Goal: Task Accomplishment & Management: Manage account settings

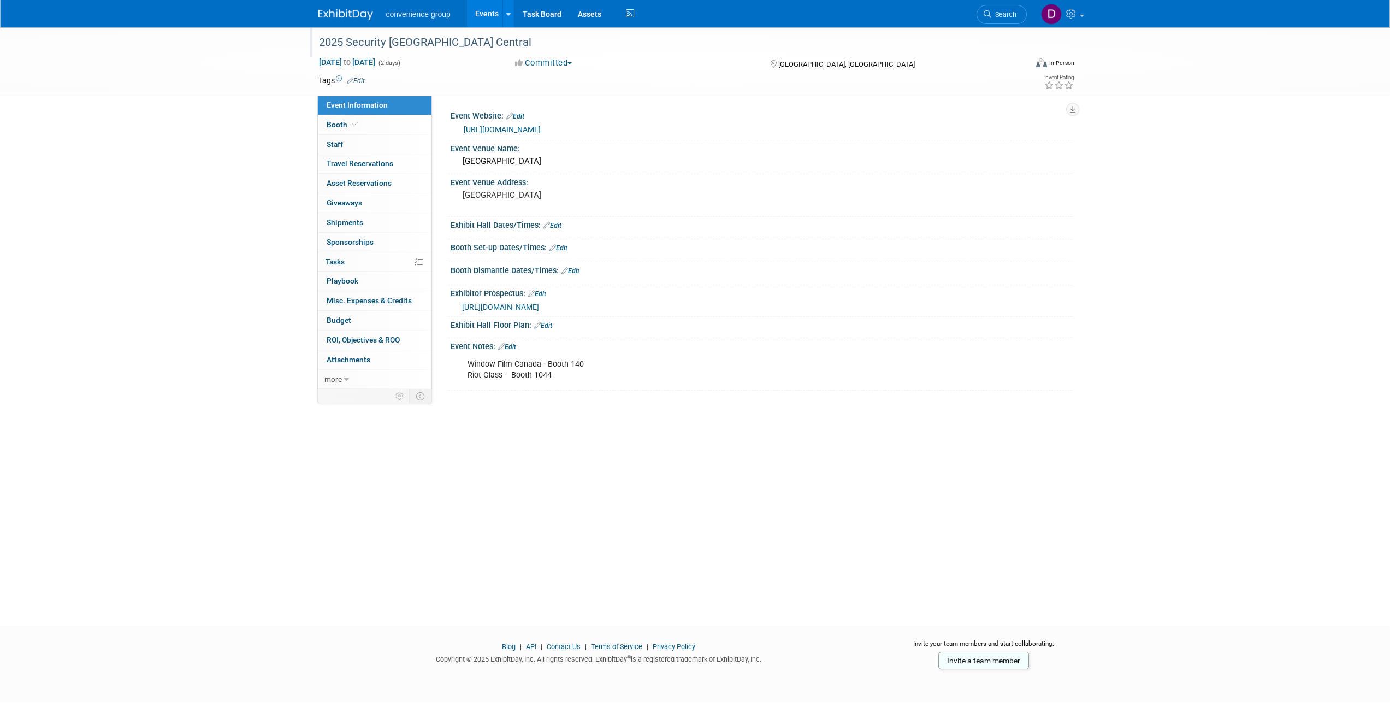
click at [454, 35] on div "2025 Security [GEOGRAPHIC_DATA] Central" at bounding box center [662, 43] width 695 height 20
type input "2025 Security Canada Central 2025"
click at [215, 257] on div "2025 Security Canada Central 2025 Security Canada Central 2025 X Oct 22, 2025 t…" at bounding box center [695, 316] width 1390 height 578
click at [602, 358] on div "Window Film Canada - Booth 140 Riot Glass - Booth 1044" at bounding box center [706, 369] width 492 height 33
click at [513, 346] on link "Edit" at bounding box center [507, 347] width 18 height 8
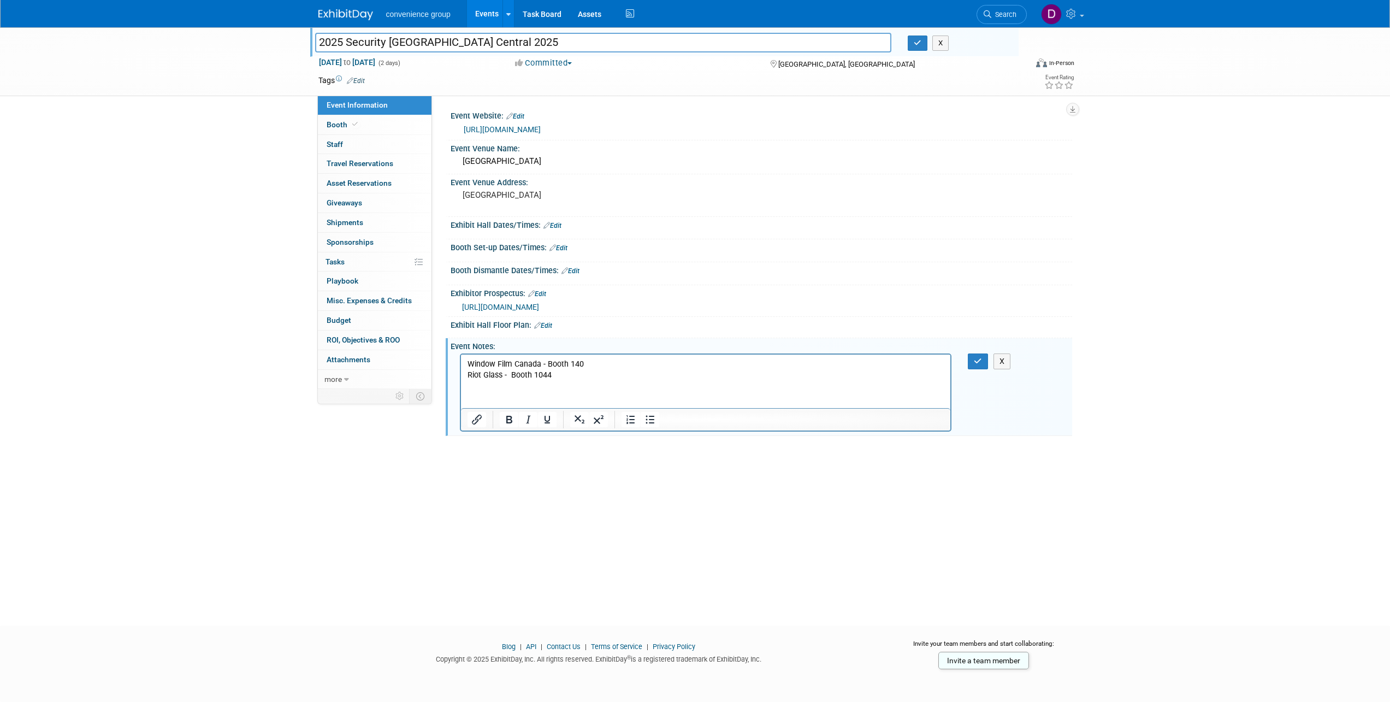
click at [563, 371] on p "Window Film Canada - Booth 140 Riot Glass - Booth 1044" at bounding box center [705, 370] width 477 height 22
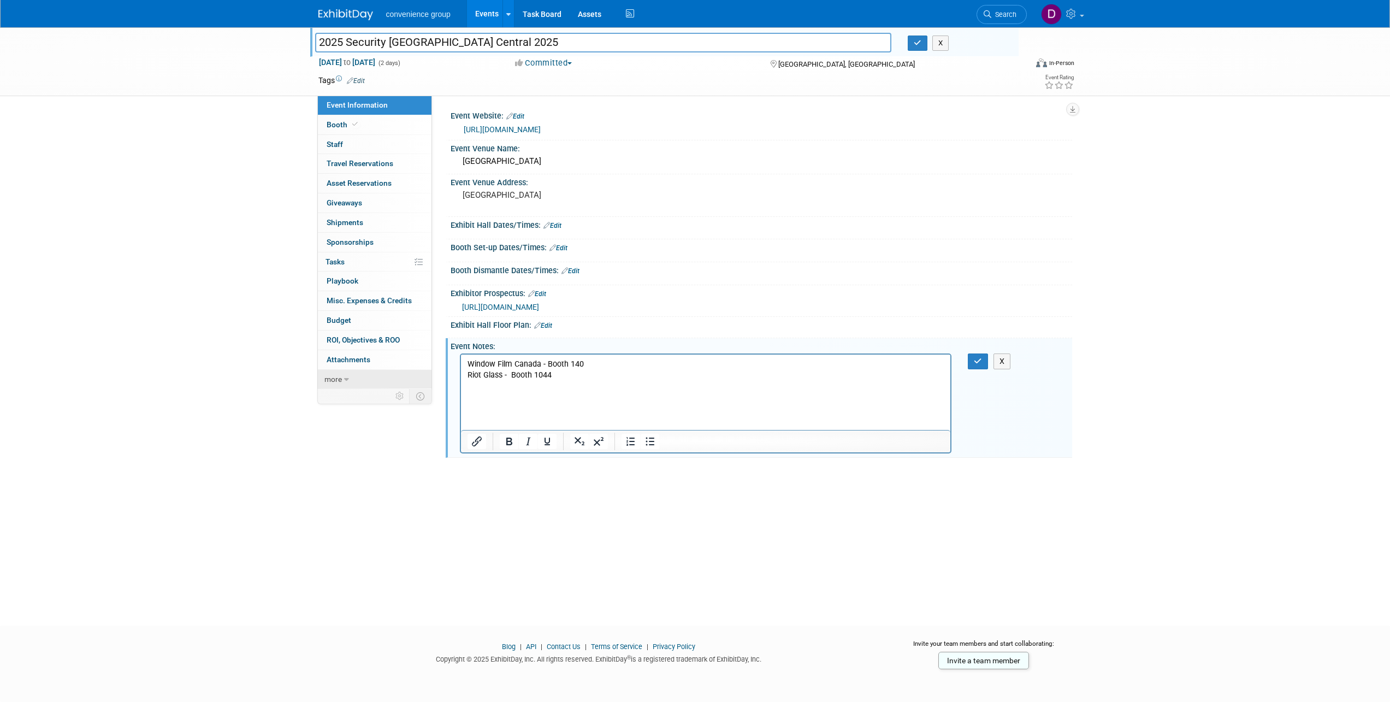
click at [345, 378] on icon at bounding box center [346, 380] width 5 height 8
click at [514, 391] on p "Window Film Canada - Booth 140 Riot Glass - Booth 1044" at bounding box center [705, 381] width 477 height 44
drag, startPoint x: 498, startPoint y: 396, endPoint x: 493, endPoint y: 401, distance: 7.7
click at [496, 398] on p "Window Film Canada - Booth 140 Riot Glass - Booth 1044" at bounding box center [705, 381] width 477 height 44
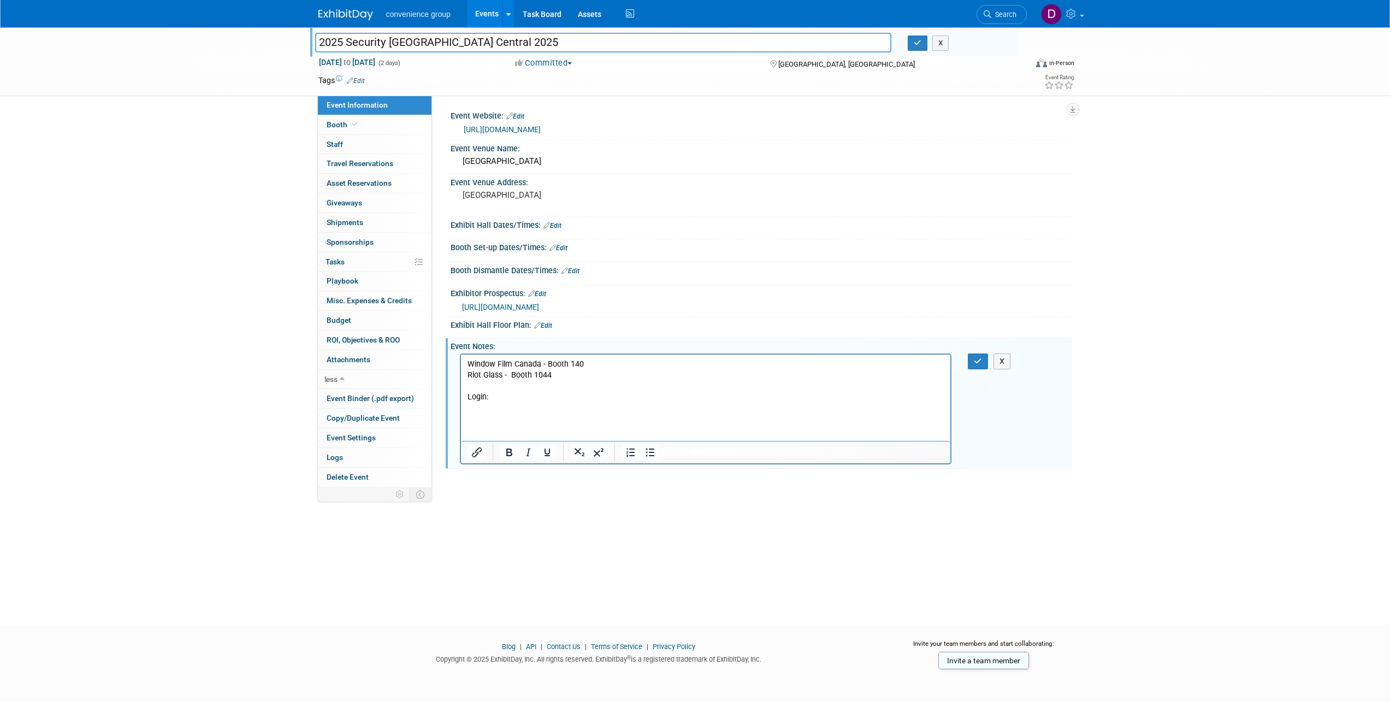
click at [497, 405] on p "Window Film Canada - Booth 140 Riot Glass - Booth 1044 Login:" at bounding box center [705, 386] width 477 height 55
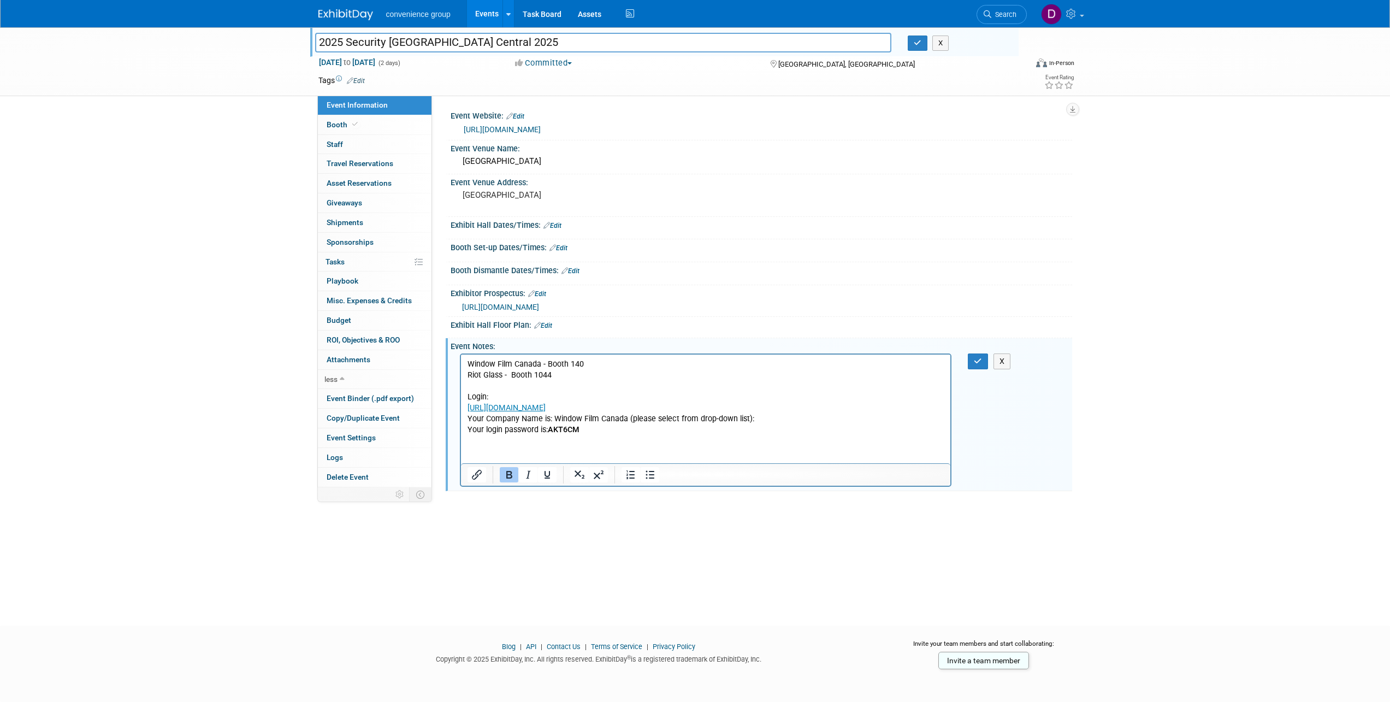
click at [595, 431] on p "Your login password is: AKT6CM" at bounding box center [705, 429] width 477 height 11
click at [482, 447] on p "Your login password is: AKT6CM" at bounding box center [705, 440] width 477 height 33
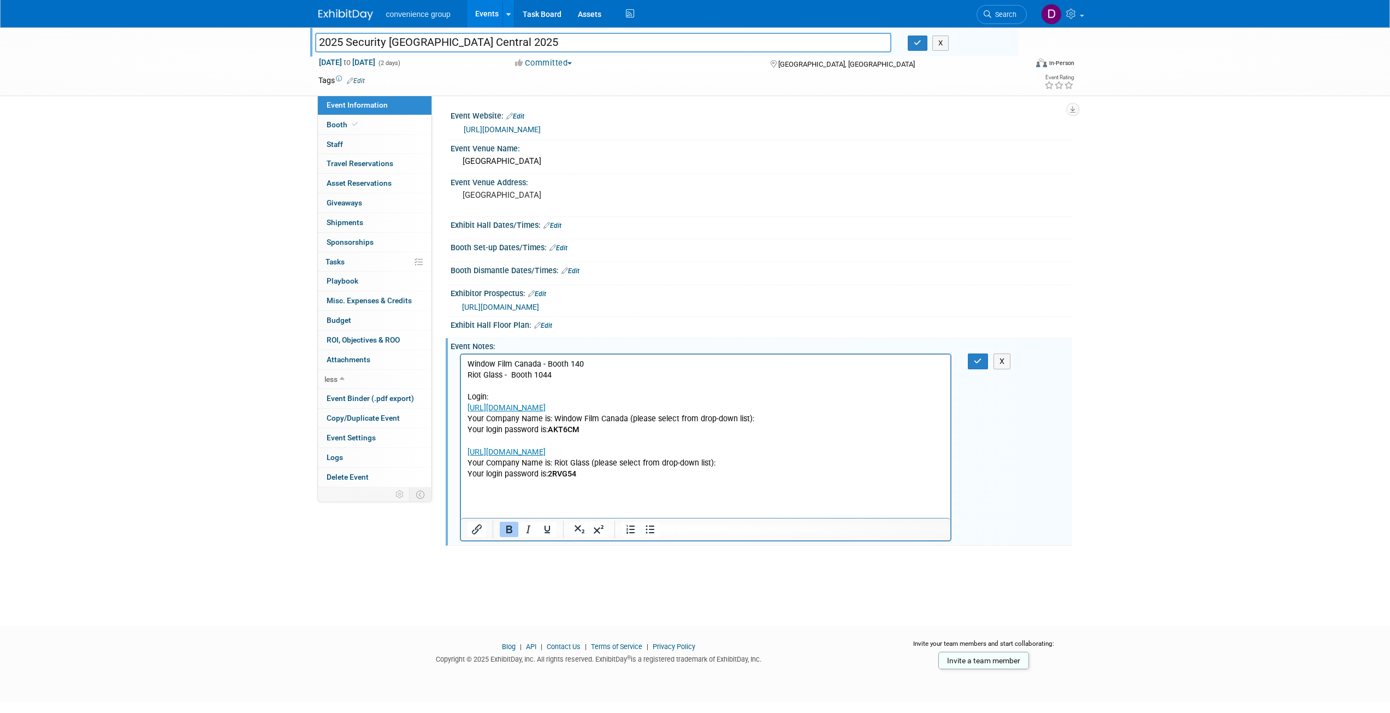
click at [657, 483] on p "Rich Text Area. Press ALT-0 for help." at bounding box center [705, 484] width 477 height 11
drag, startPoint x: 553, startPoint y: 460, endPoint x: 586, endPoint y: 461, distance: 33.3
click at [586, 461] on p "Your Company Name is: Riot Glass (please select from drop-down list):" at bounding box center [705, 463] width 477 height 11
click at [509, 528] on icon "Bold" at bounding box center [508, 529] width 13 height 13
drag, startPoint x: 554, startPoint y: 416, endPoint x: 626, endPoint y: 414, distance: 71.5
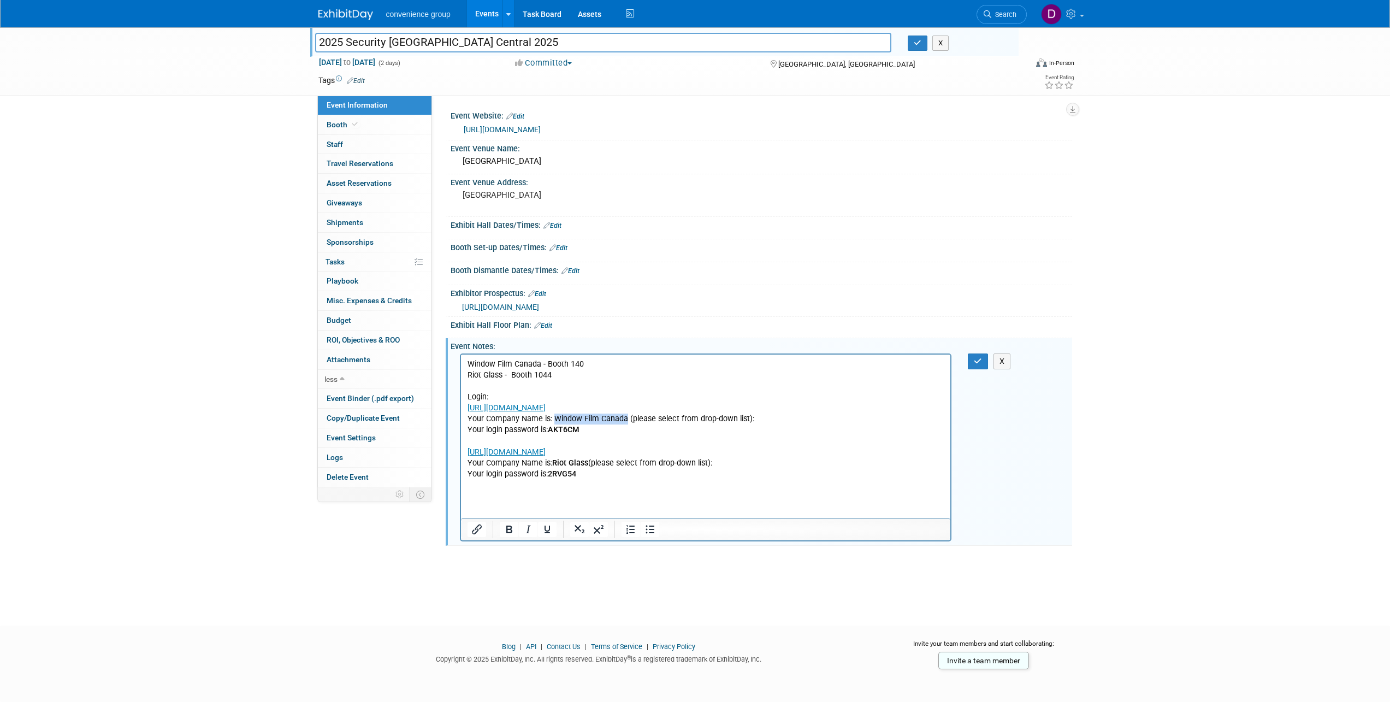
click at [626, 414] on p "Your Company Name is: Window Film Canada (please select from drop-down list):" at bounding box center [705, 418] width 477 height 11
click at [505, 534] on icon "Bold" at bounding box center [508, 529] width 13 height 13
click at [596, 490] on html "Window Film Canada - Booth 140 Riot Glass - Booth 1044 Login: https://www.micro…" at bounding box center [705, 422] width 490 height 136
click at [969, 366] on button "button" at bounding box center [978, 361] width 20 height 16
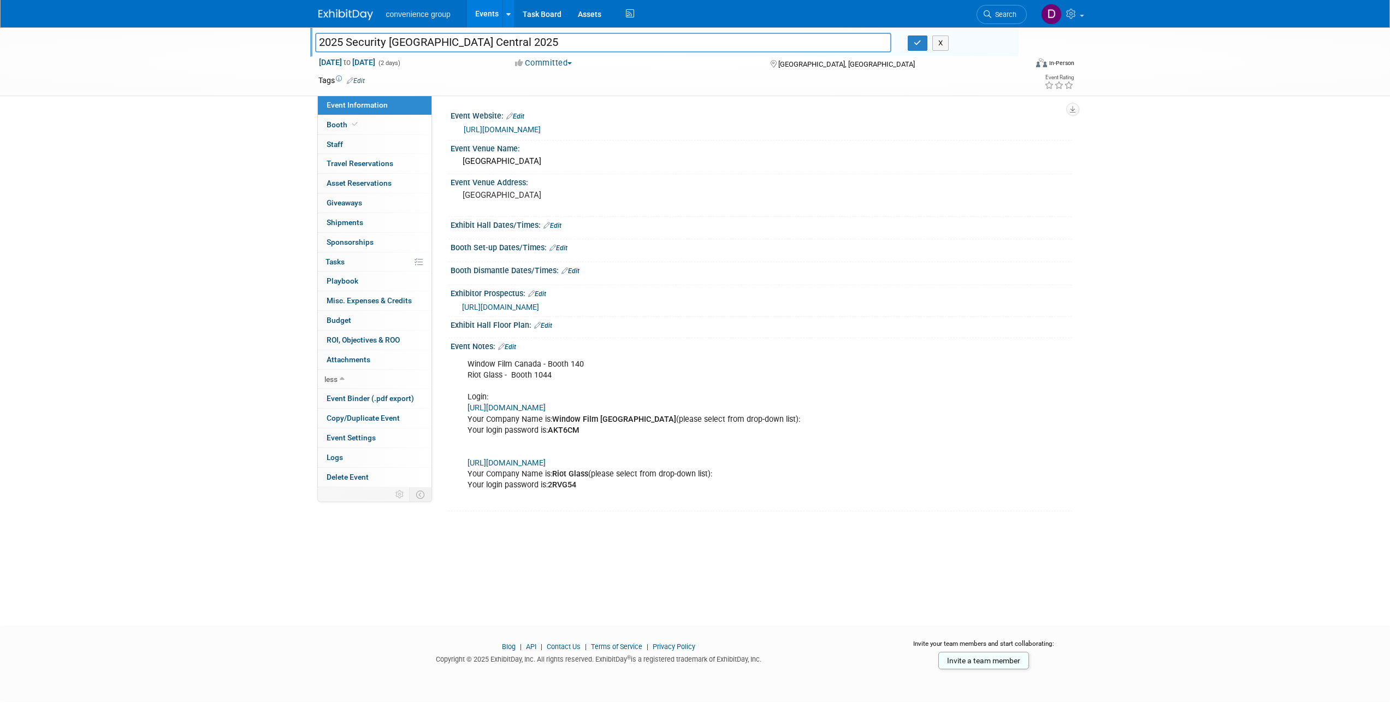
click at [628, 390] on div "Window Film Canada - Booth 140 Riot Glass - Booth 1044 Login: https://www.micro…" at bounding box center [706, 429] width 492 height 153
click at [514, 348] on link "Edit" at bounding box center [507, 347] width 18 height 8
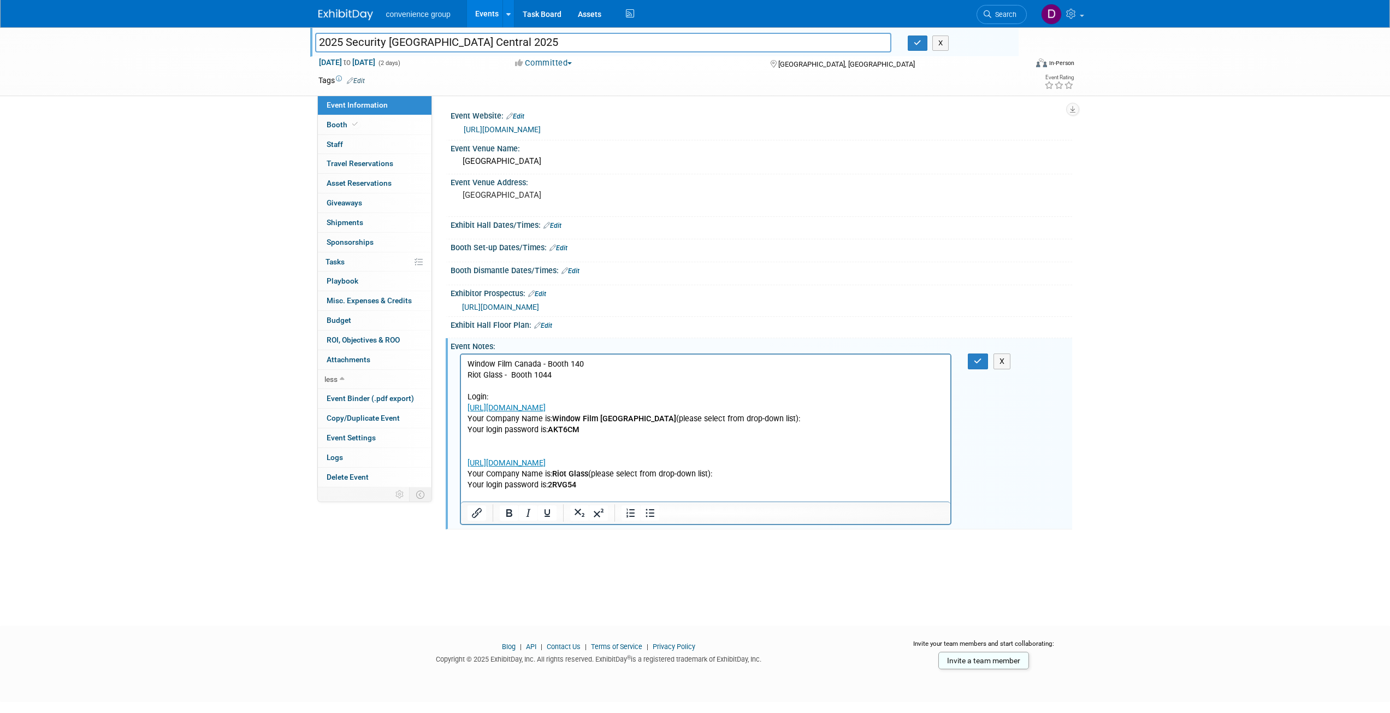
click at [468, 396] on p "Window Film Canada - Booth 140 Riot Glass - Booth 1044 Login: https://www.micro…" at bounding box center [705, 430] width 477 height 143
drag, startPoint x: 468, startPoint y: 396, endPoint x: 501, endPoint y: 396, distance: 33.3
click at [501, 396] on p "Window Film Canada - Booth 140 Riot Glass - Booth 1044 Login: https://www.micro…" at bounding box center [705, 430] width 477 height 143
click at [546, 512] on icon "Underline" at bounding box center [547, 512] width 13 height 13
click at [509, 513] on icon "Bold" at bounding box center [509, 513] width 6 height 8
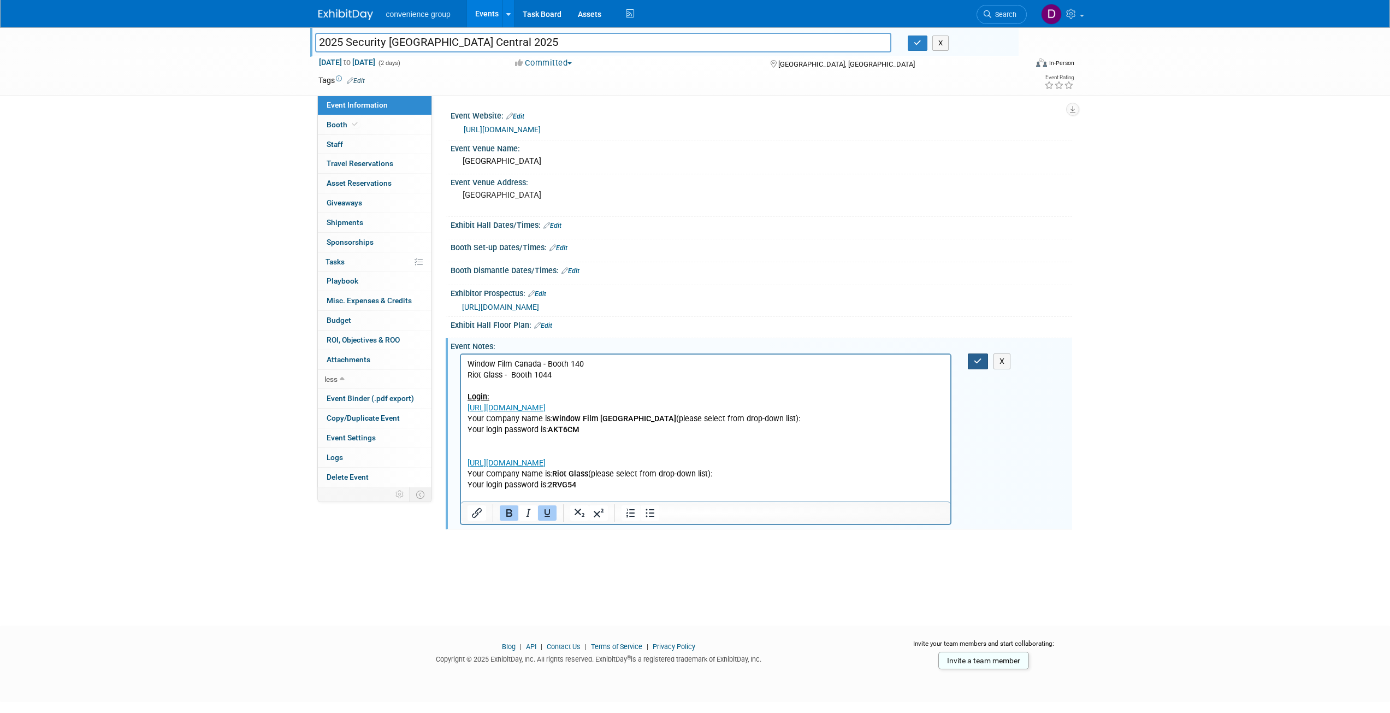
click at [976, 367] on button "button" at bounding box center [978, 361] width 20 height 16
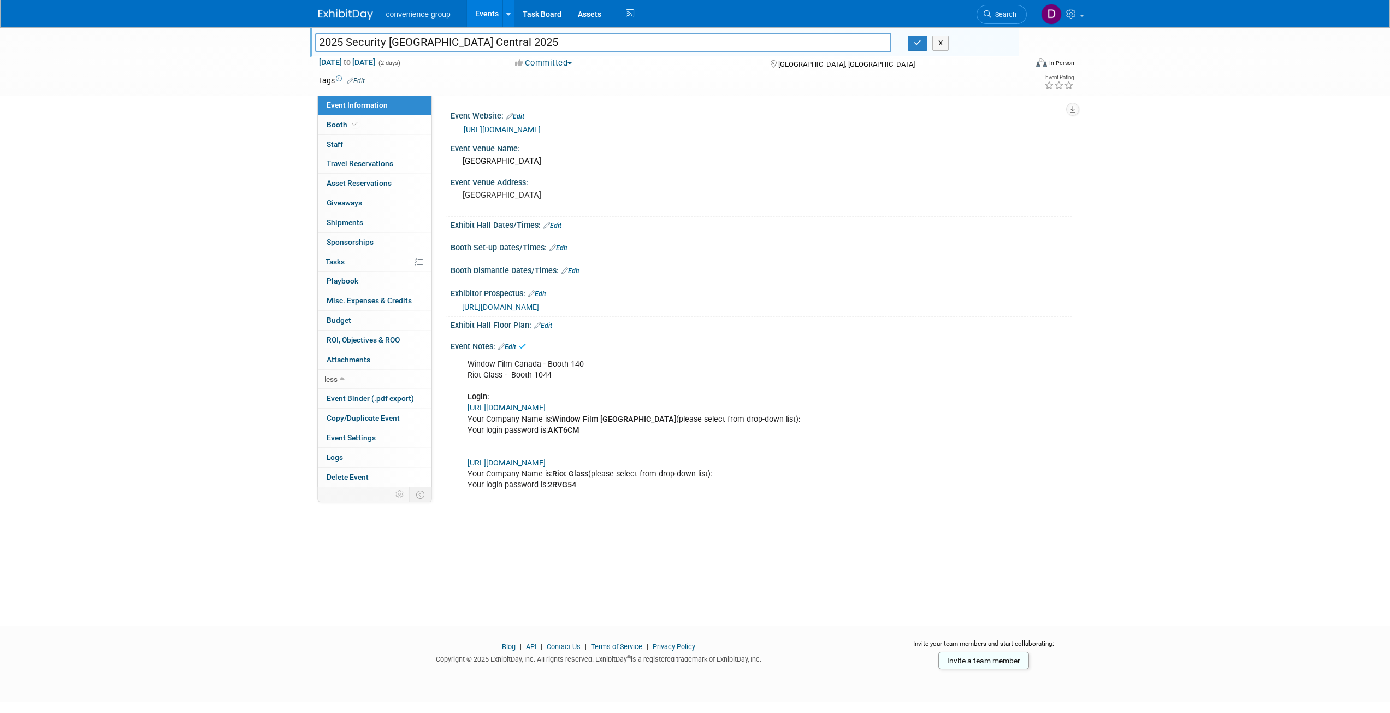
click at [857, 325] on div "Exhibit Hall Floor Plan: Edit" at bounding box center [760, 324] width 621 height 14
click at [354, 364] on link "0 Attachments 0" at bounding box center [375, 359] width 114 height 19
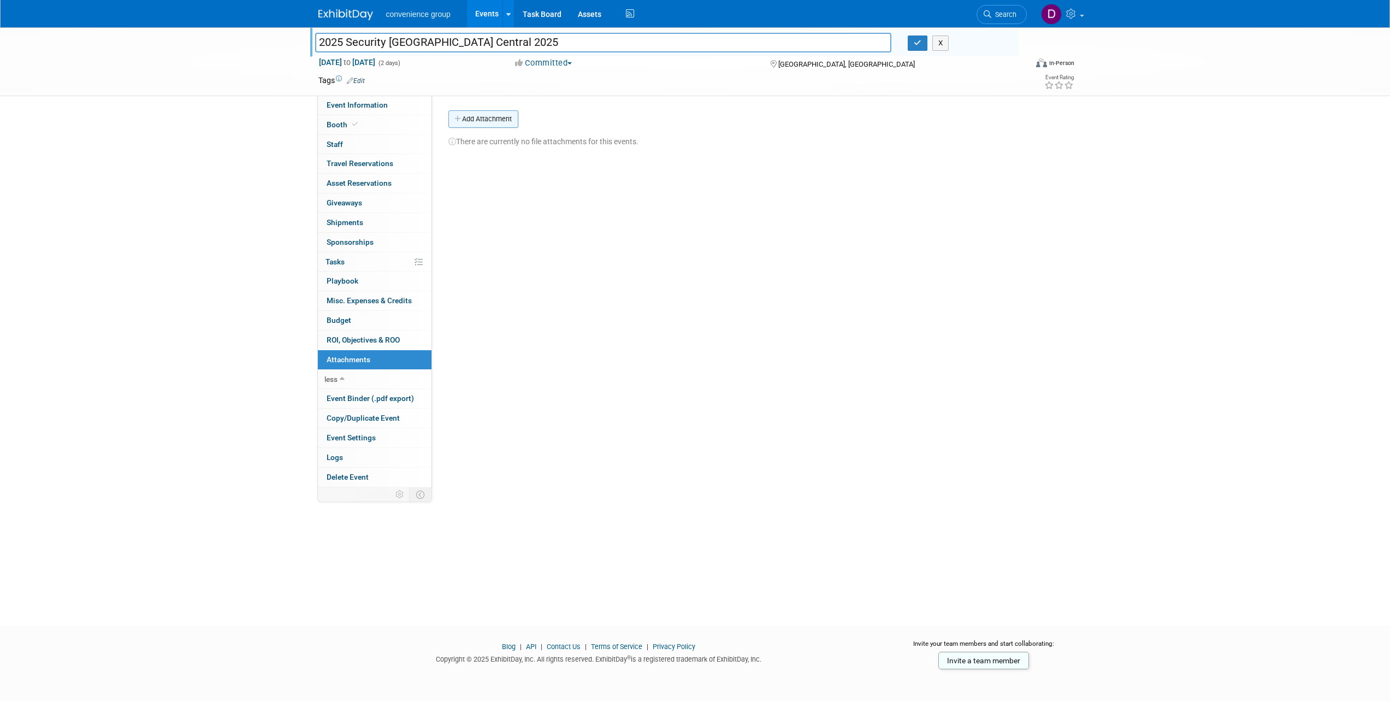
click at [478, 122] on button "Add Attachment" at bounding box center [483, 118] width 70 height 17
click at [594, 292] on div "Event Website: Edit https://securitycanada.com/exhibit/central/ Event Venue Nam…" at bounding box center [752, 292] width 640 height 392
click at [502, 112] on button "Add Attachment" at bounding box center [483, 118] width 70 height 17
click at [502, 123] on button "Add Attachment" at bounding box center [483, 118] width 70 height 17
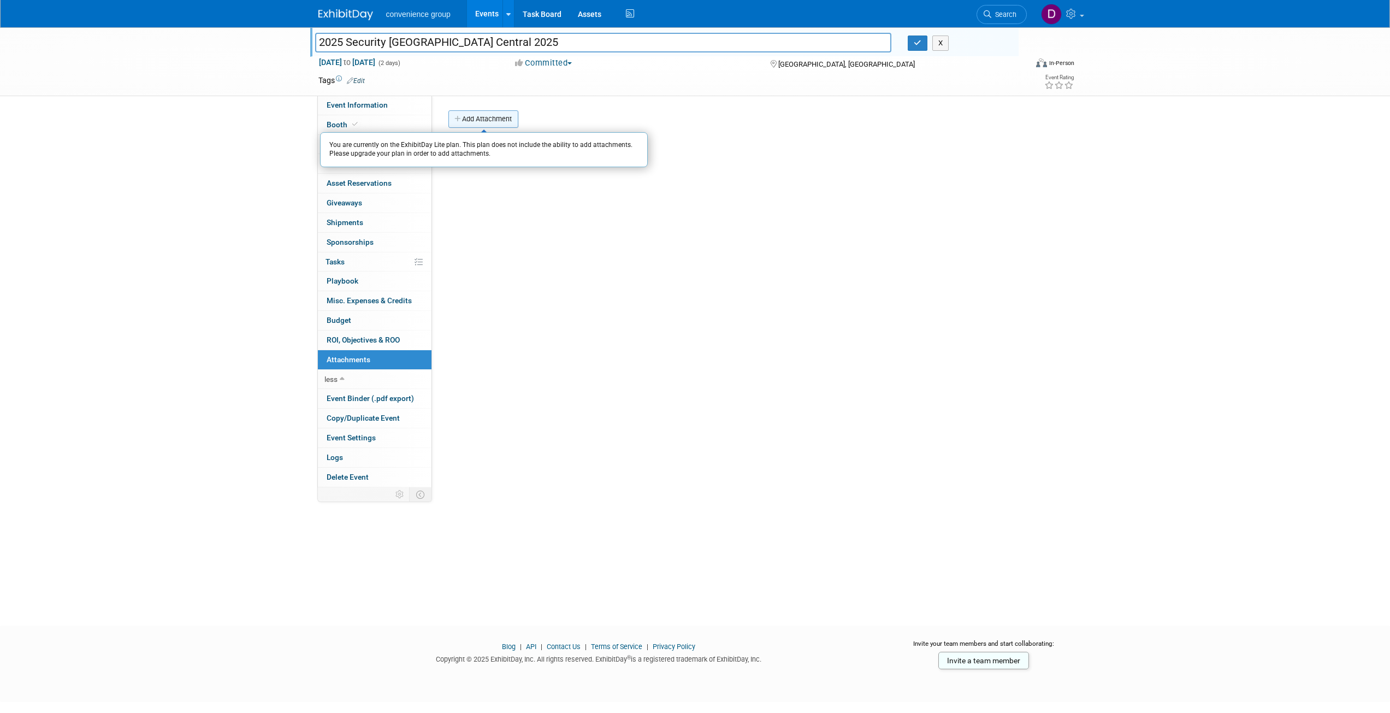
click at [502, 123] on button "Add Attachment" at bounding box center [483, 118] width 70 height 17
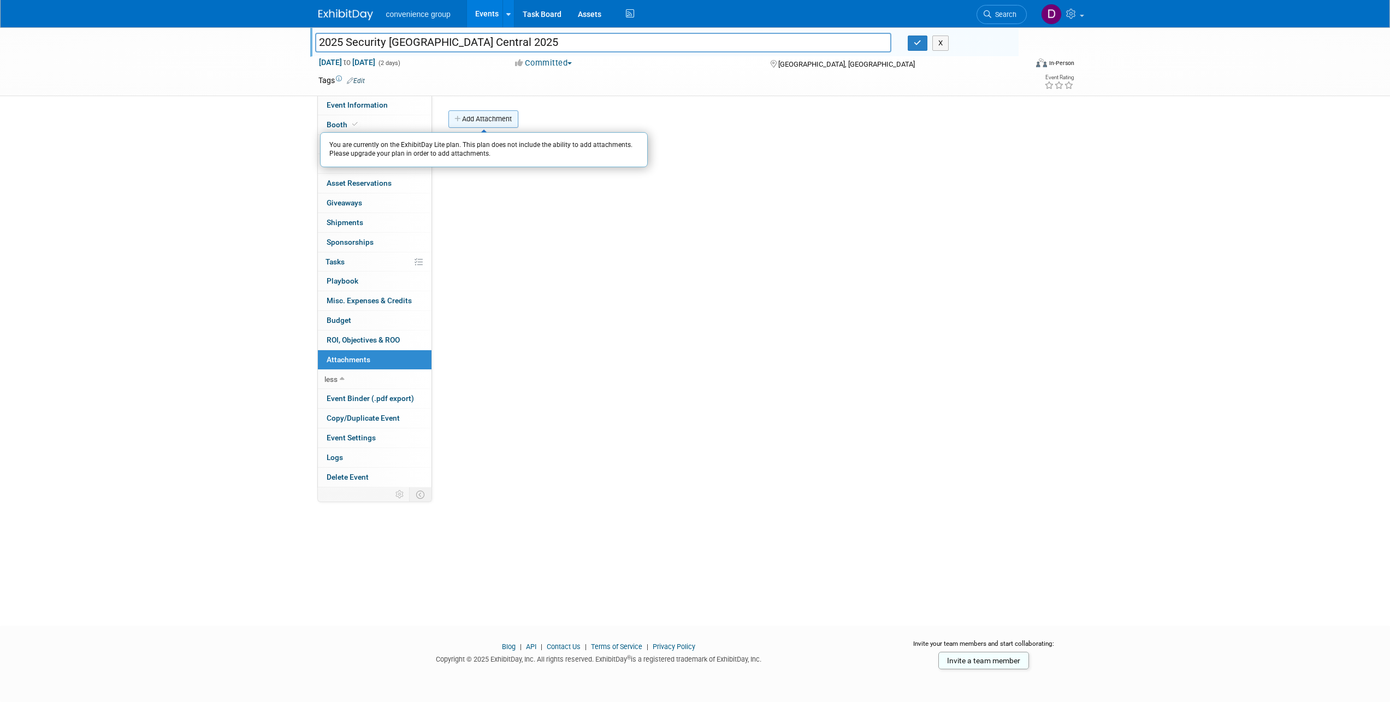
click at [502, 123] on button "Add Attachment" at bounding box center [483, 118] width 70 height 17
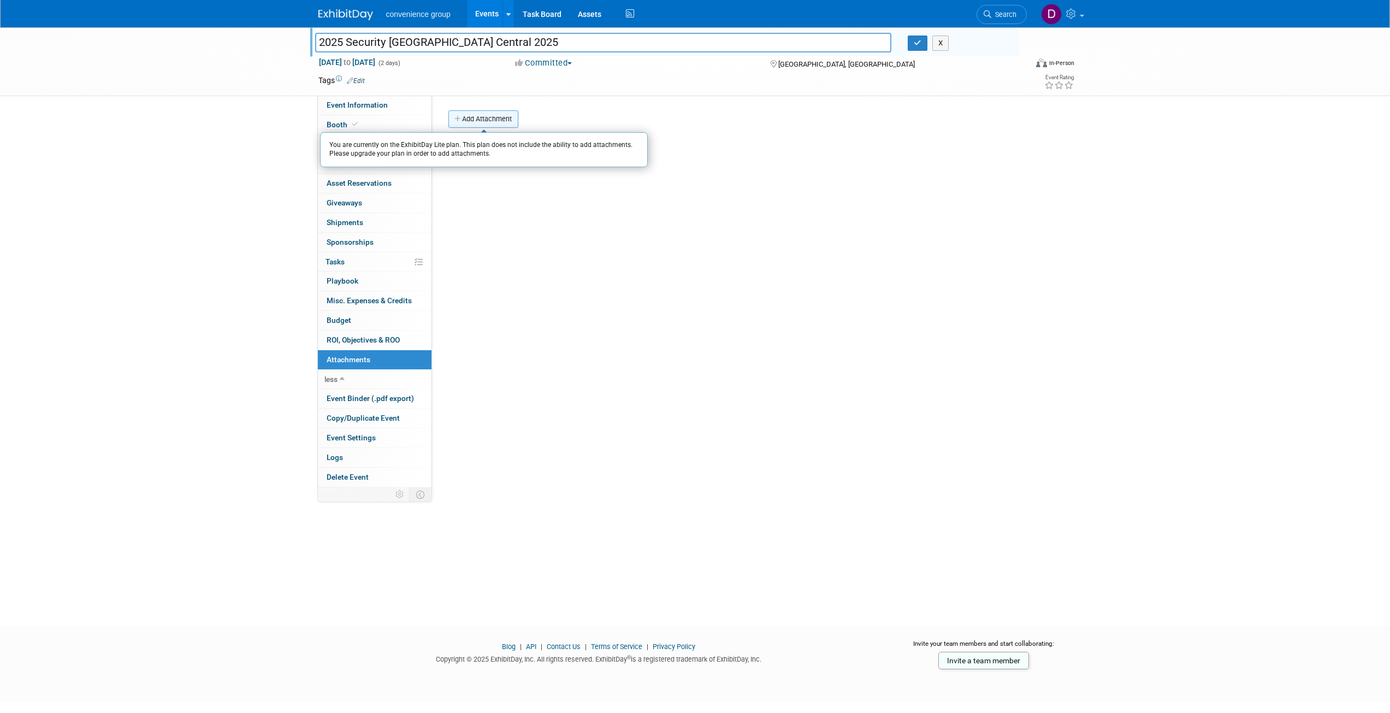
click at [502, 123] on button "Add Attachment" at bounding box center [483, 118] width 70 height 17
click at [490, 115] on button "Add Attachment" at bounding box center [483, 118] width 70 height 17
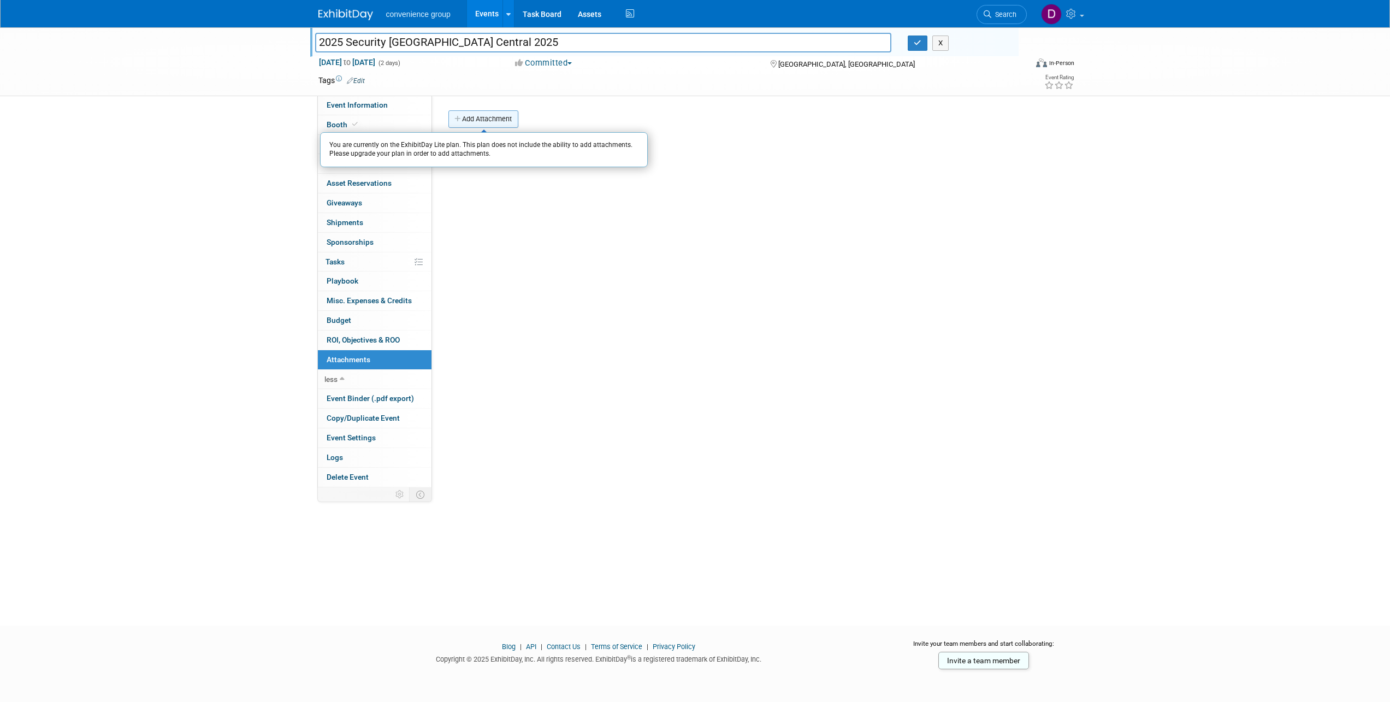
click at [490, 115] on button "Add Attachment" at bounding box center [483, 118] width 70 height 17
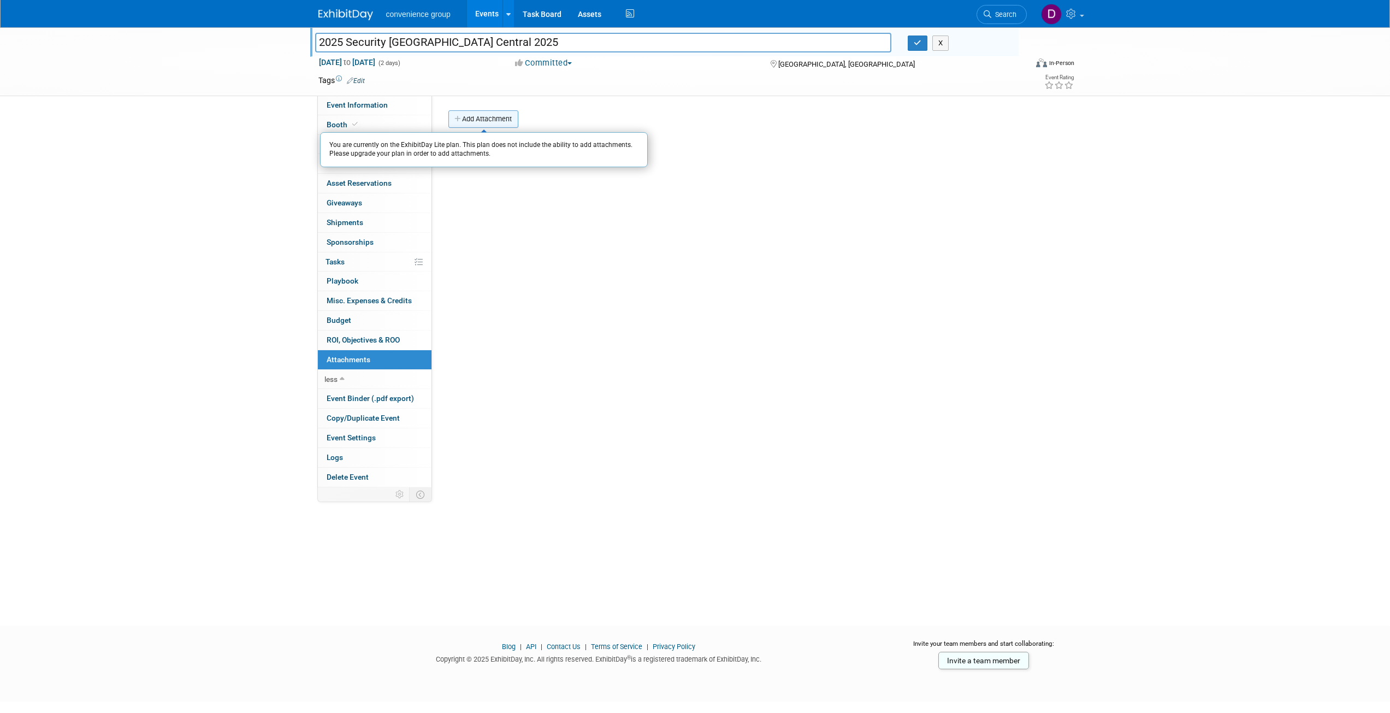
click at [490, 115] on button "Add Attachment" at bounding box center [483, 118] width 70 height 17
click at [54, 245] on div "2025 Security Canada Central 2025 Security Canada Central 2025 X Oct 22, 2025 t…" at bounding box center [695, 316] width 1390 height 578
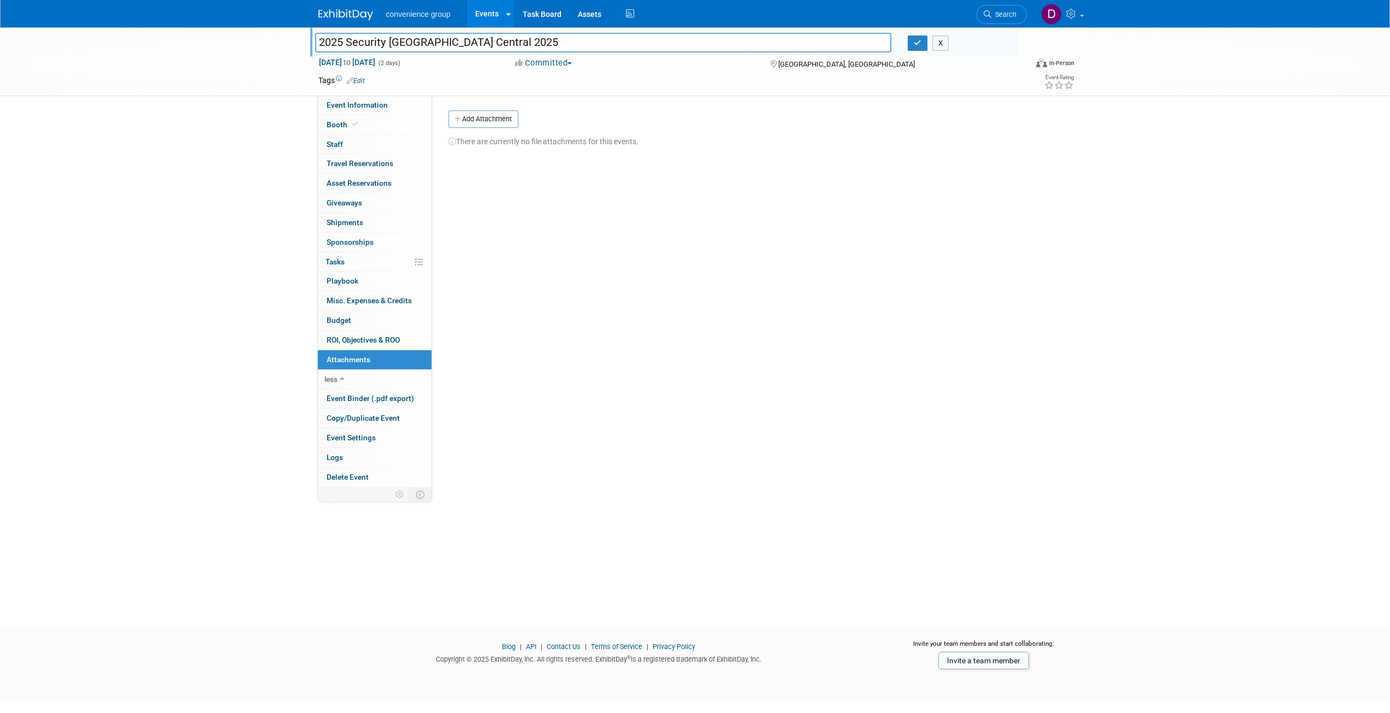
drag, startPoint x: 951, startPoint y: 495, endPoint x: 957, endPoint y: 493, distance: 5.9
click at [957, 495] on div "2025 Security Canada Central 2025 Security Canada Central 2025 X Oct 22, 2025 t…" at bounding box center [695, 316] width 1390 height 578
